Goal: Transaction & Acquisition: Purchase product/service

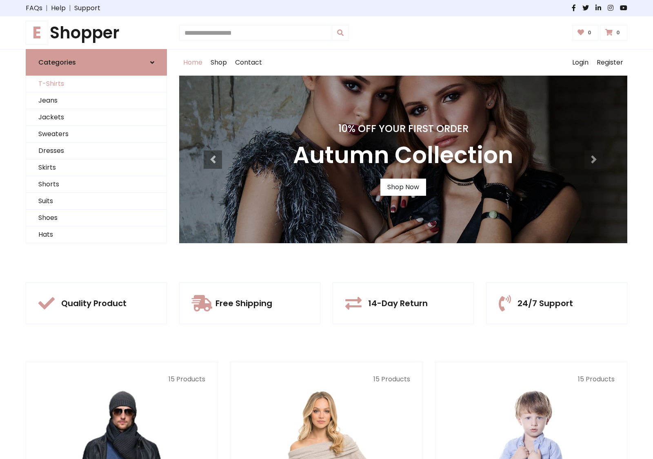
click at [96, 84] on link "T-Shirts" at bounding box center [96, 84] width 140 height 17
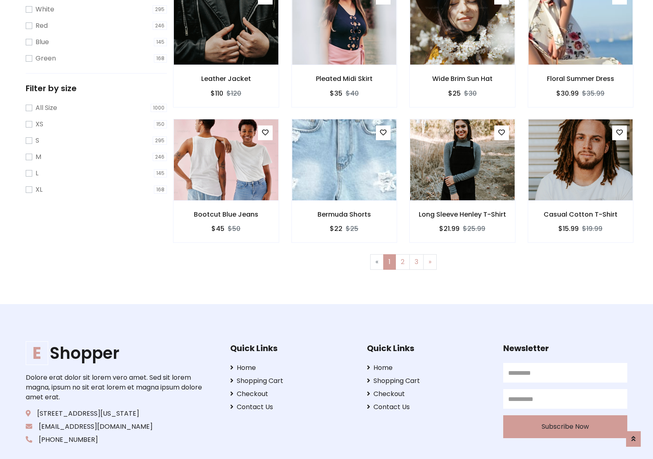
scroll to position [15, 0]
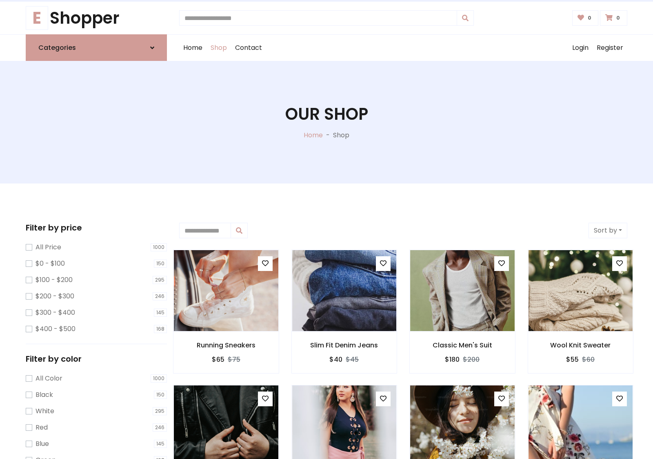
click at [327, 122] on h1 "Our Shop" at bounding box center [326, 114] width 83 height 20
click at [403, 48] on div "Home Shop Contact Log out Login Register" at bounding box center [403, 48] width 448 height 26
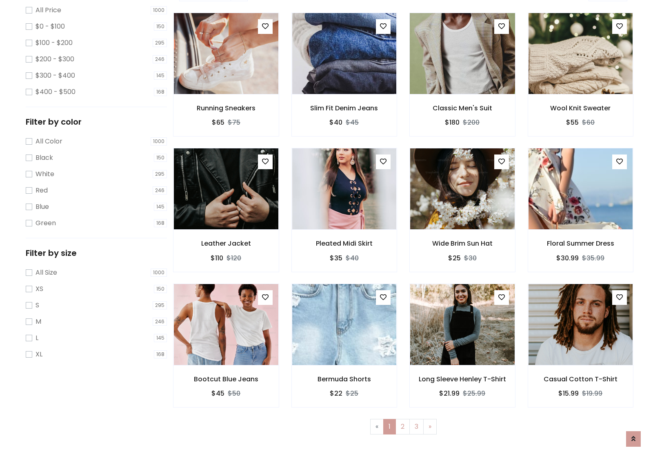
click at [462, 82] on img at bounding box center [462, 53] width 125 height 196
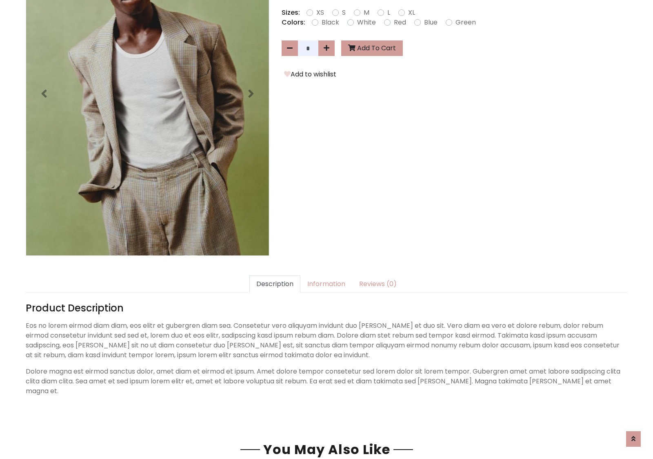
scroll to position [200, 0]
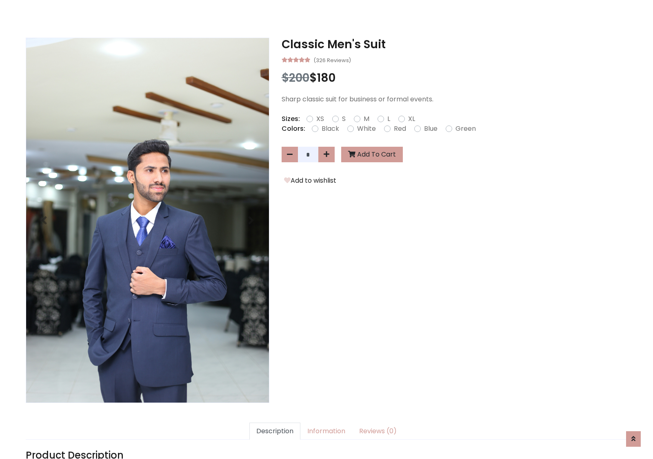
click at [454, 44] on h3 "Classic Men's Suit" at bounding box center [455, 45] width 346 height 14
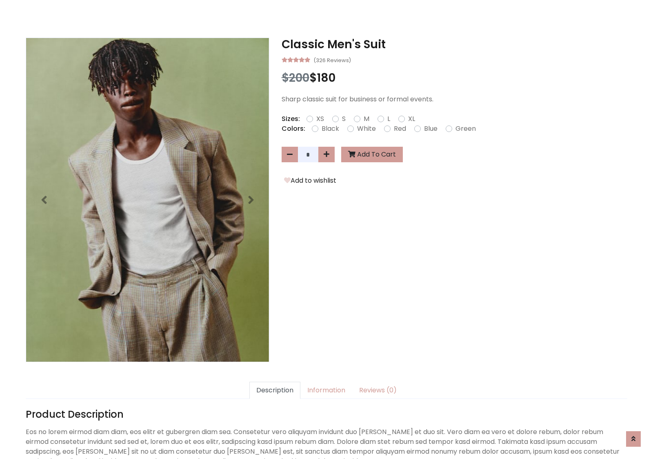
click at [454, 44] on h3 "Classic Men's Suit" at bounding box center [455, 45] width 346 height 14
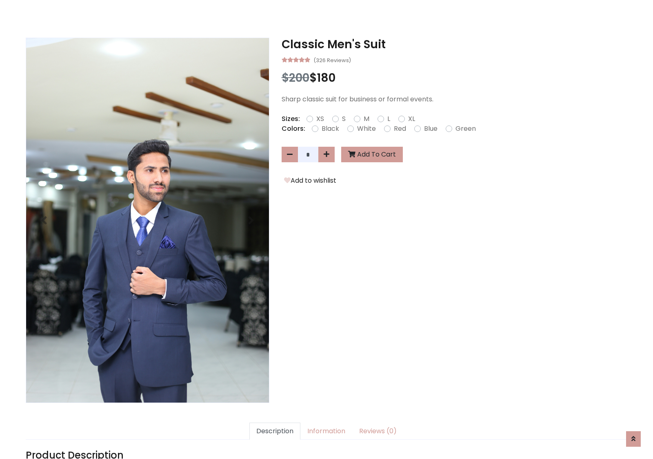
scroll to position [0, 0]
